Goal: Transaction & Acquisition: Book appointment/travel/reservation

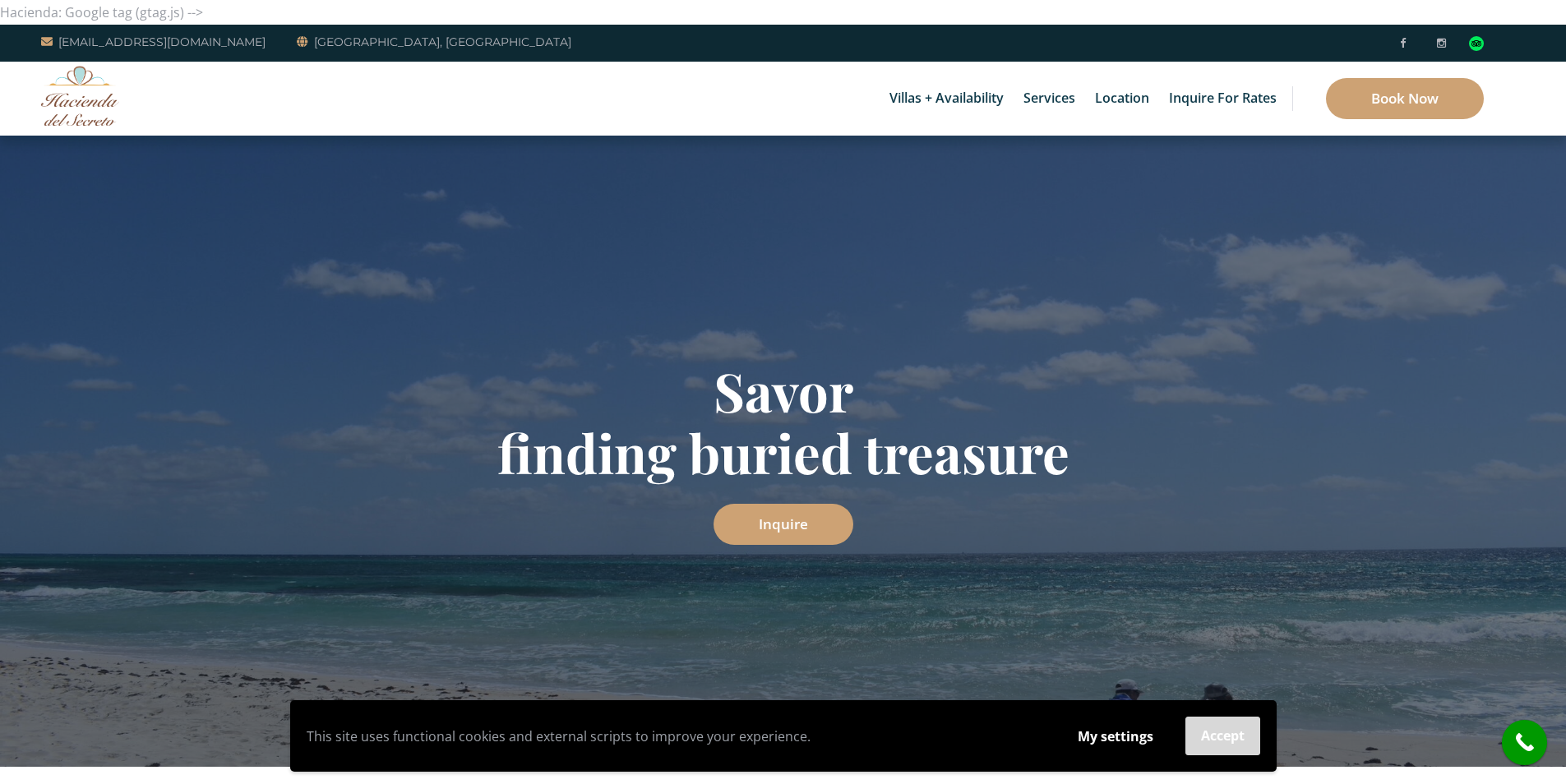
click at [1247, 750] on button "Accept" at bounding box center [1223, 736] width 75 height 38
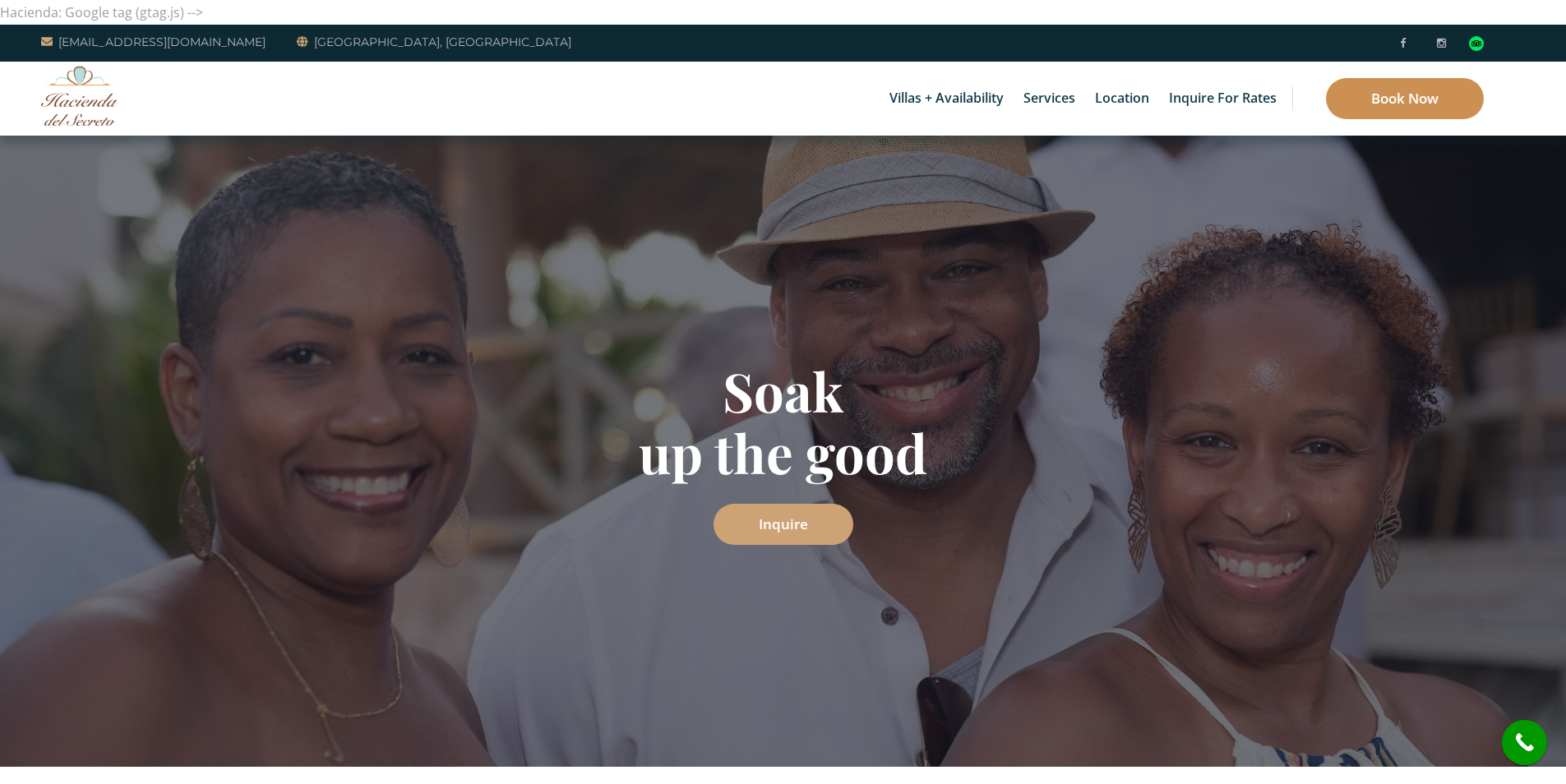
click at [1431, 94] on link "Book Now" at bounding box center [1405, 98] width 158 height 41
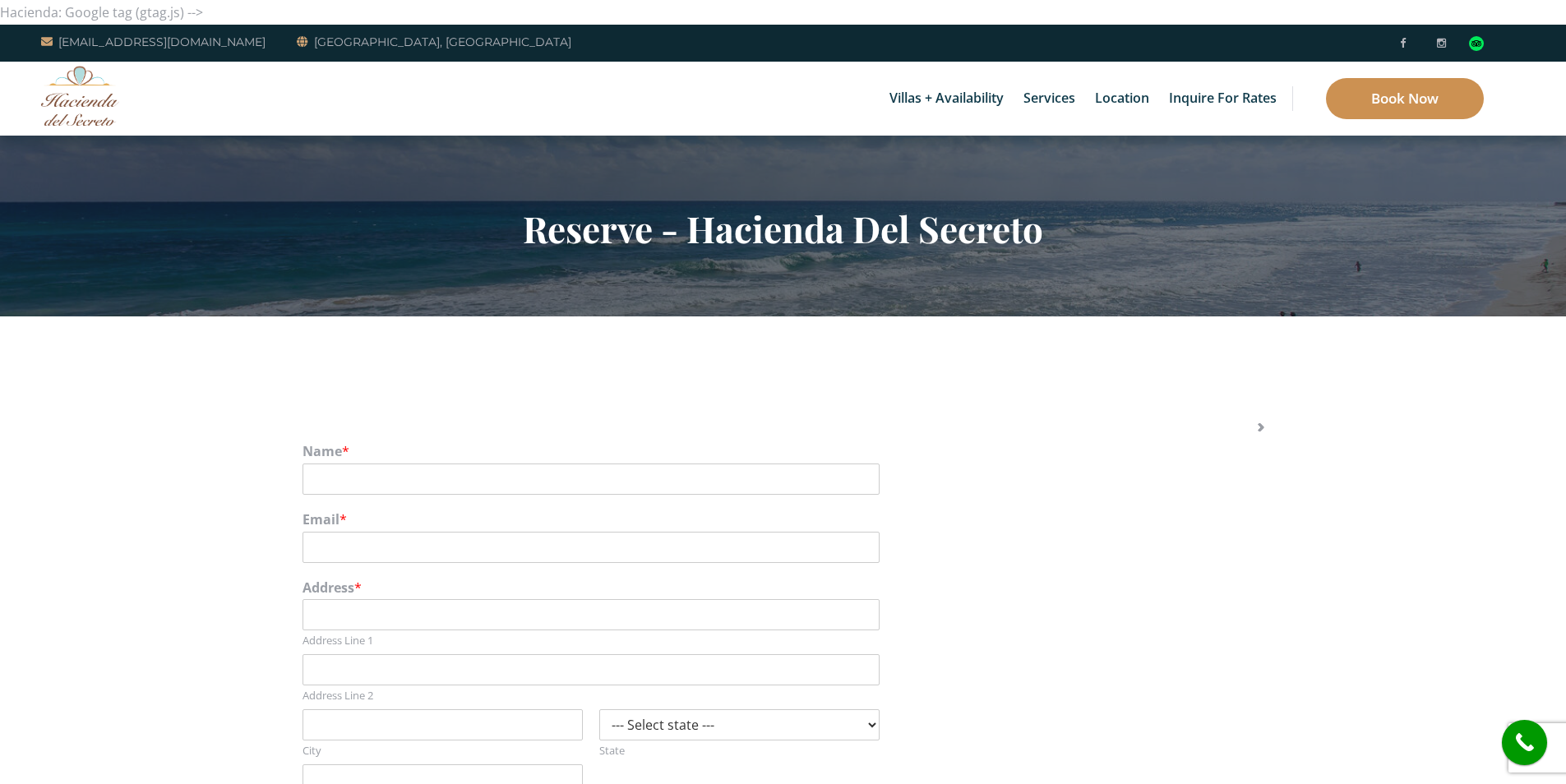
click at [1412, 100] on link "Book Now" at bounding box center [1405, 98] width 158 height 41
click at [1331, 91] on link "Book Now" at bounding box center [1405, 98] width 158 height 41
